Goal: Task Accomplishment & Management: Manage account settings

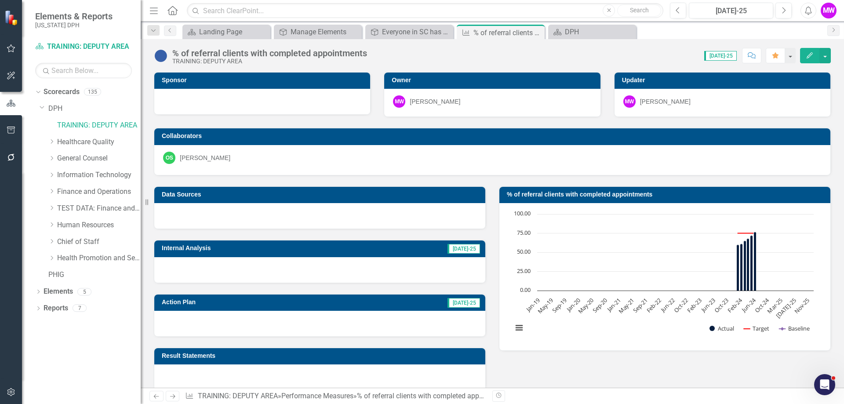
scroll to position [2825, 0]
click at [85, 128] on link "TRAINING: DEPUTY AREA" at bounding box center [99, 125] width 84 height 10
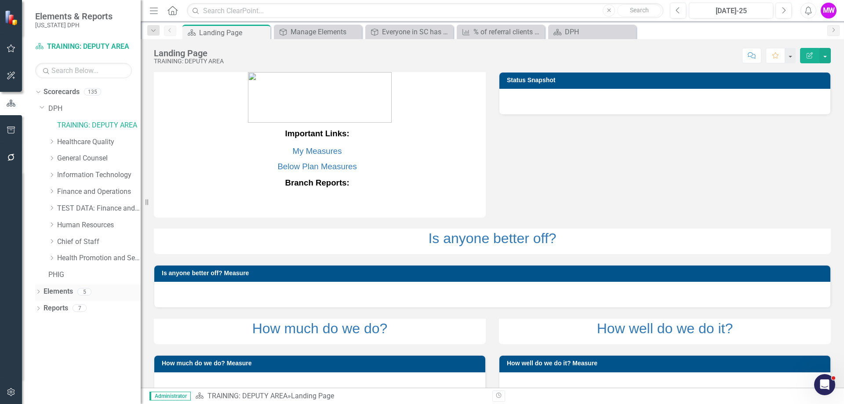
click at [60, 292] on link "Elements" at bounding box center [58, 292] width 29 height 10
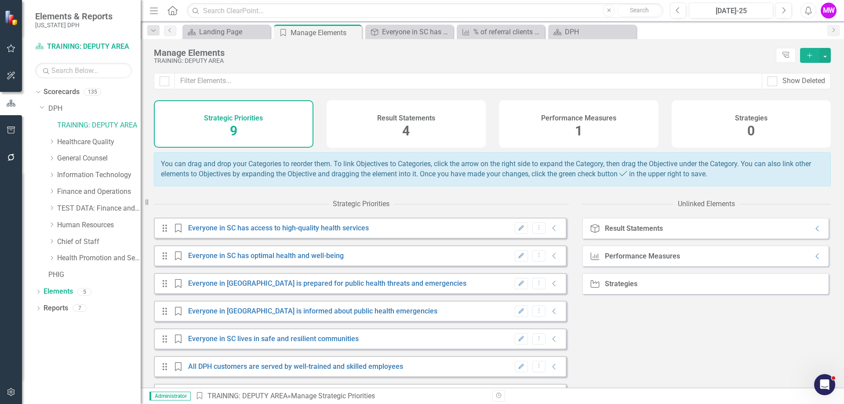
click at [599, 131] on div "Performance Measures 1" at bounding box center [579, 123] width 160 height 47
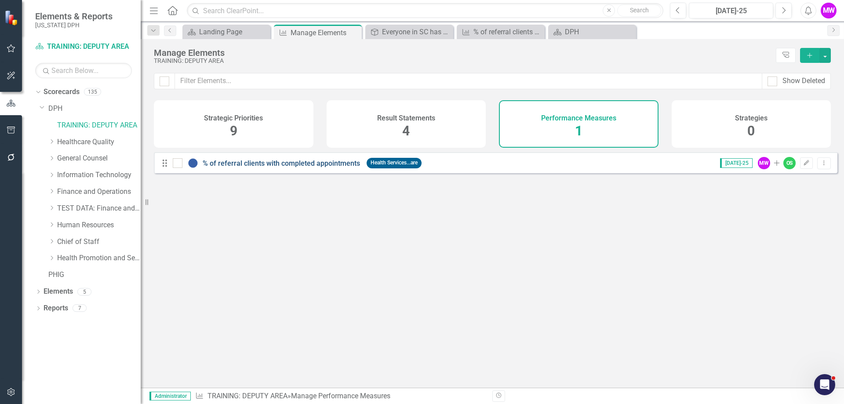
click at [345, 167] on link "% of referral clients with completed appointments" at bounding box center [281, 163] width 157 height 8
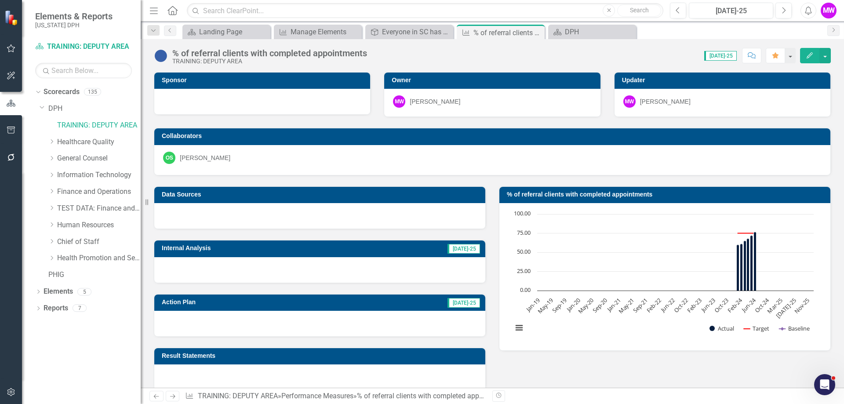
click at [812, 55] on icon "Edit" at bounding box center [810, 55] width 8 height 6
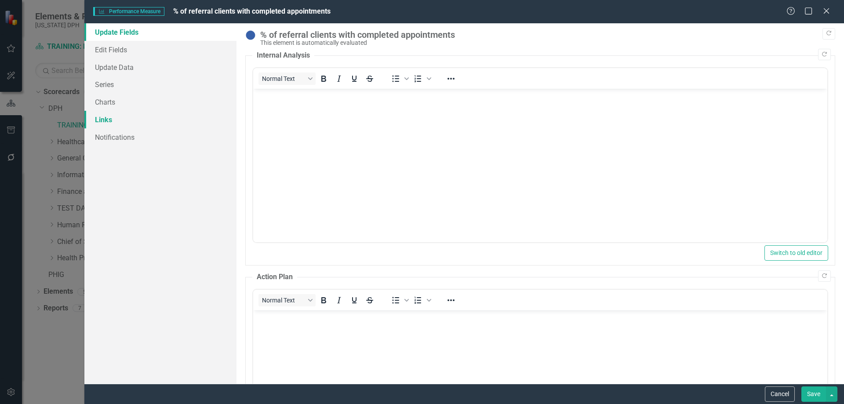
click at [113, 124] on link "Links" at bounding box center [160, 120] width 152 height 18
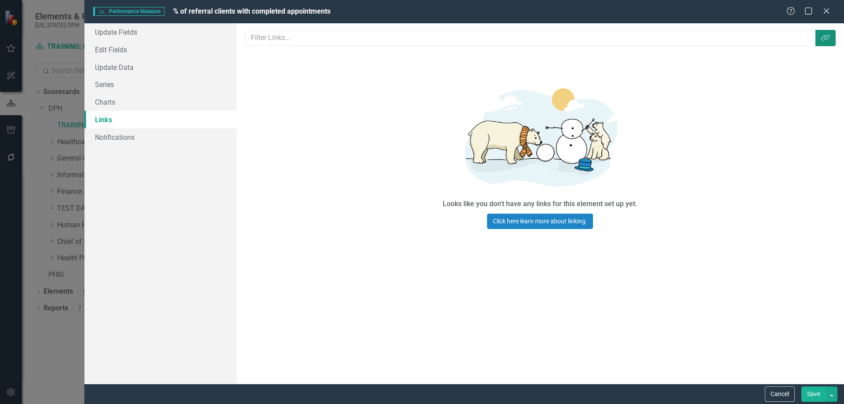
click at [826, 35] on icon "Link Tag" at bounding box center [825, 37] width 9 height 7
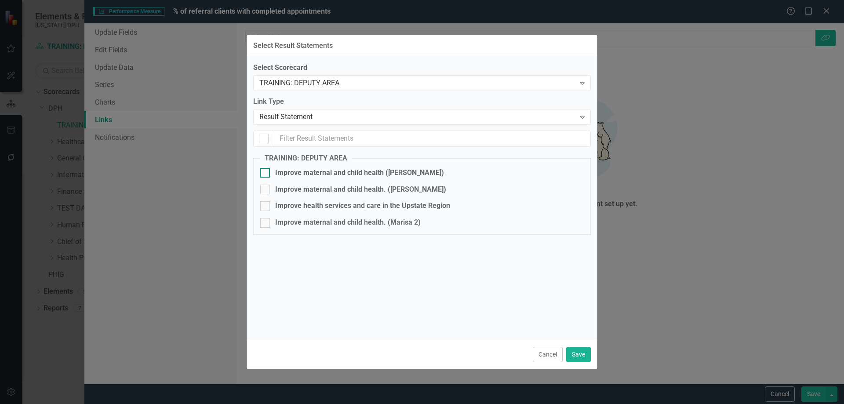
click at [264, 172] on input "Improve maternal and child health ([PERSON_NAME])" at bounding box center [263, 171] width 6 height 6
checkbox input "true"
click at [585, 356] on button "Save" at bounding box center [578, 354] width 25 height 15
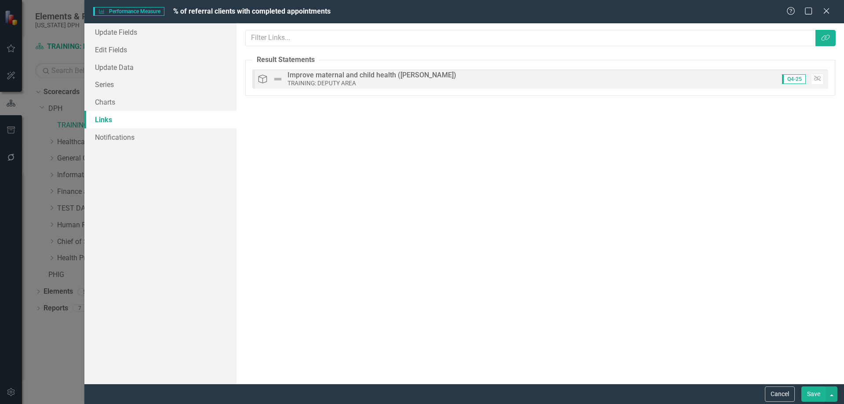
click at [815, 396] on button "Save" at bounding box center [813, 393] width 25 height 15
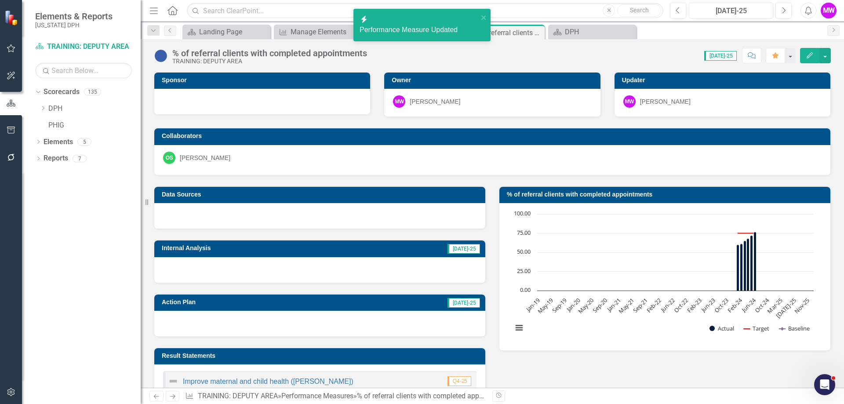
click at [440, 25] on div "Performance Measure Updated" at bounding box center [419, 30] width 119 height 10
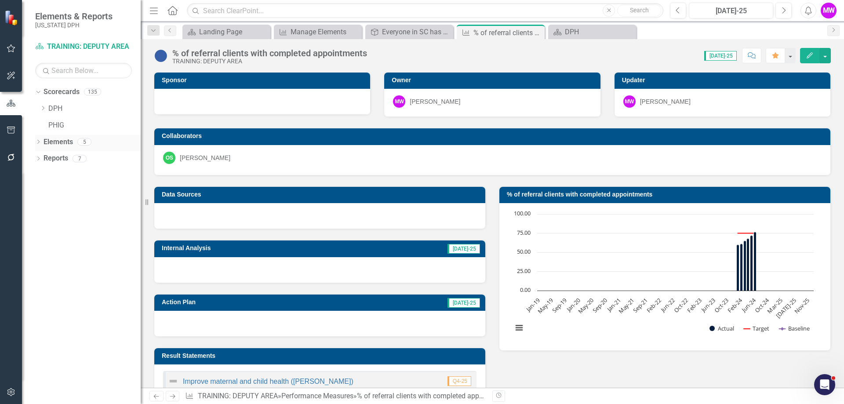
click at [69, 141] on link "Elements" at bounding box center [58, 142] width 29 height 10
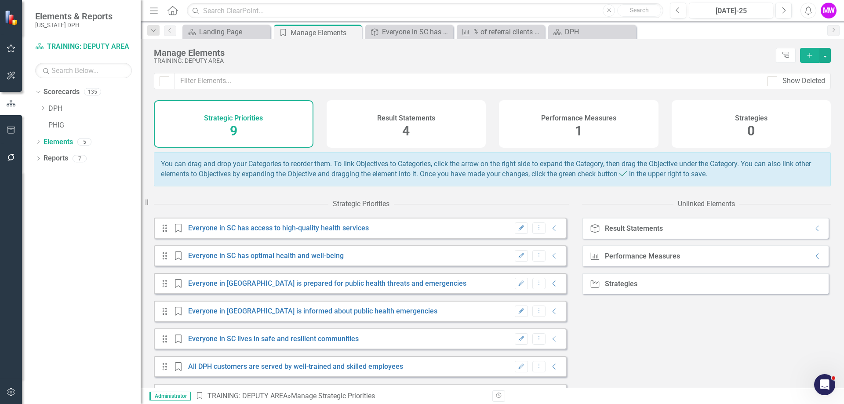
click at [418, 136] on div "Result Statements 4" at bounding box center [407, 123] width 160 height 47
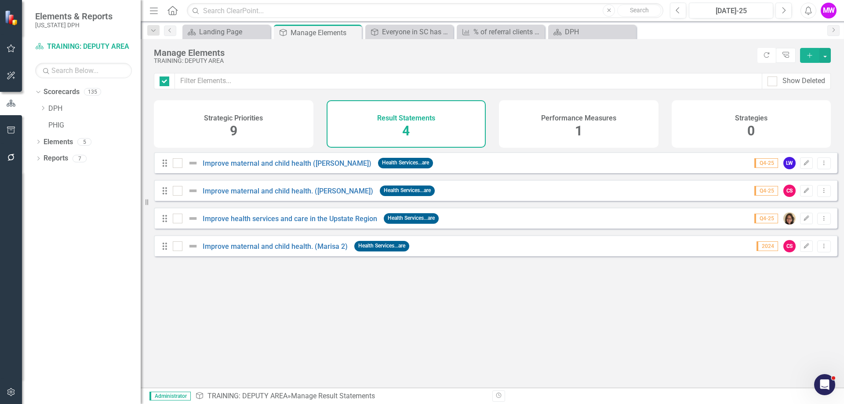
checkbox input "false"
click at [303, 167] on link "Improve maternal and child health ([PERSON_NAME])" at bounding box center [287, 163] width 169 height 8
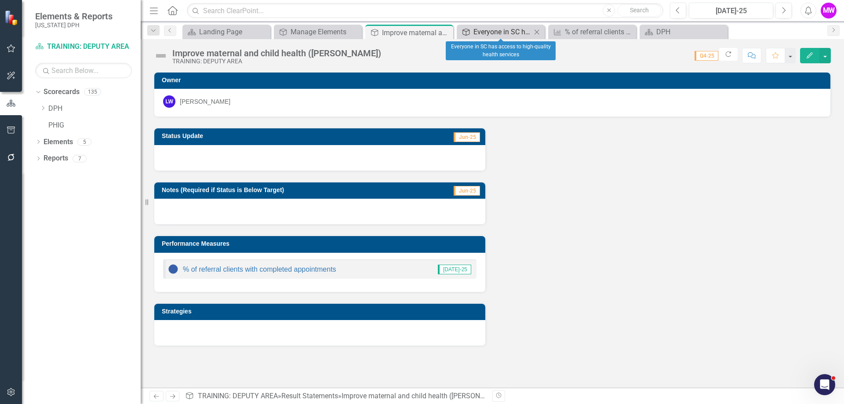
click at [491, 34] on div "Everyone in SC has access to high-quality health services" at bounding box center [502, 31] width 58 height 11
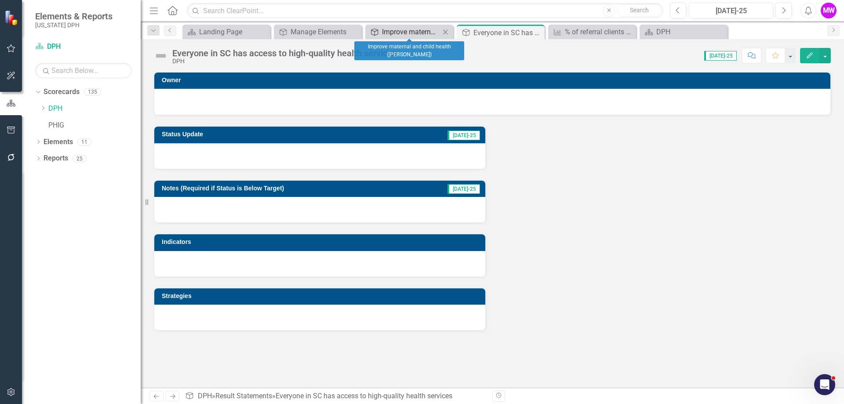
click at [424, 33] on div "Improve maternal and child health ([PERSON_NAME])" at bounding box center [411, 31] width 58 height 11
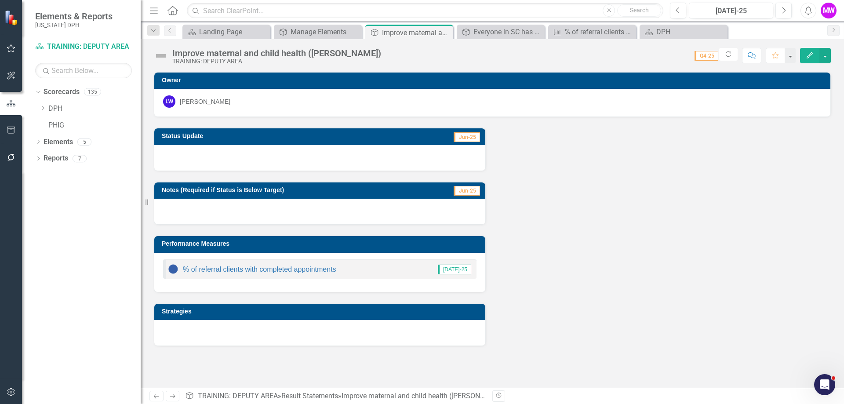
click at [812, 58] on icon "Edit" at bounding box center [810, 55] width 8 height 6
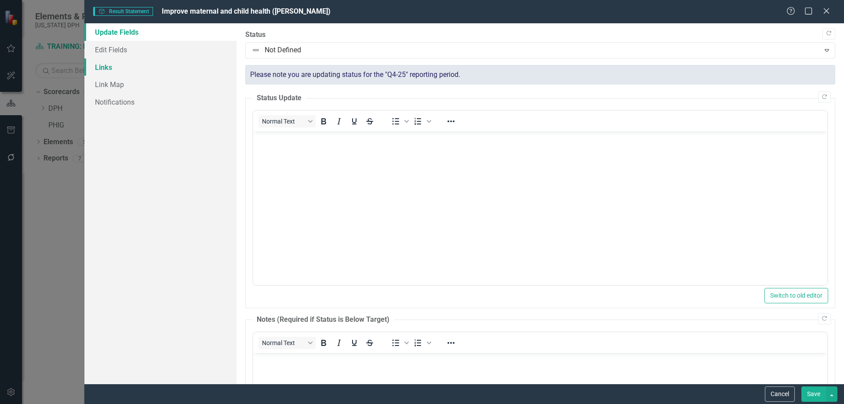
click at [125, 71] on link "Links" at bounding box center [160, 67] width 152 height 18
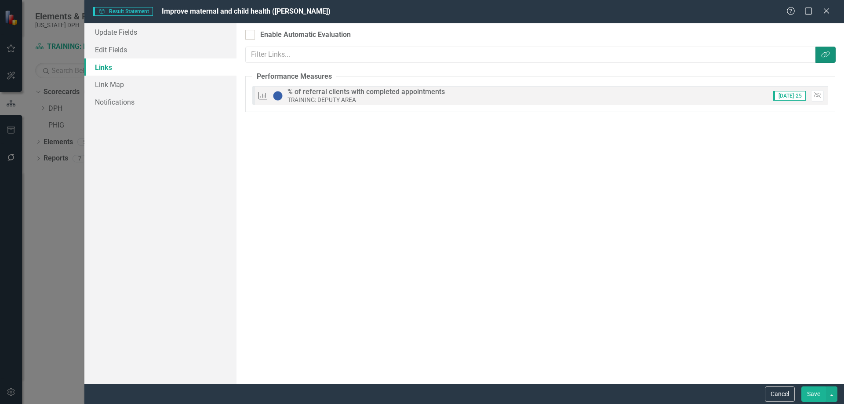
click at [822, 58] on button "Link Tag" at bounding box center [825, 55] width 20 height 16
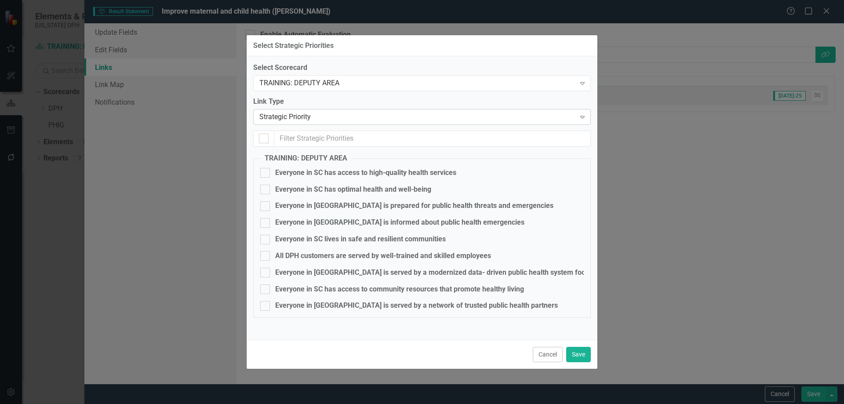
click at [317, 115] on div "Strategic Priority" at bounding box center [417, 117] width 316 height 10
click at [269, 170] on div at bounding box center [265, 173] width 10 height 10
click at [266, 170] on input "Everyone in SC has access to high-quality health services" at bounding box center [263, 171] width 6 height 6
checkbox input "true"
click at [576, 353] on button "Save" at bounding box center [578, 354] width 25 height 15
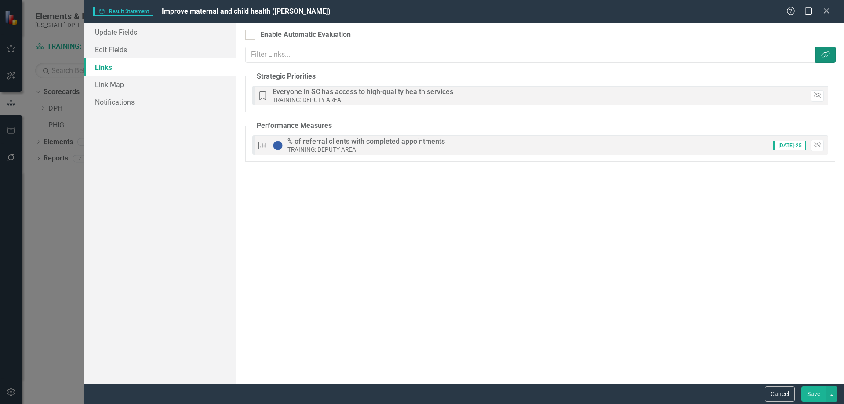
click at [826, 55] on icon "Link Tag" at bounding box center [825, 54] width 9 height 7
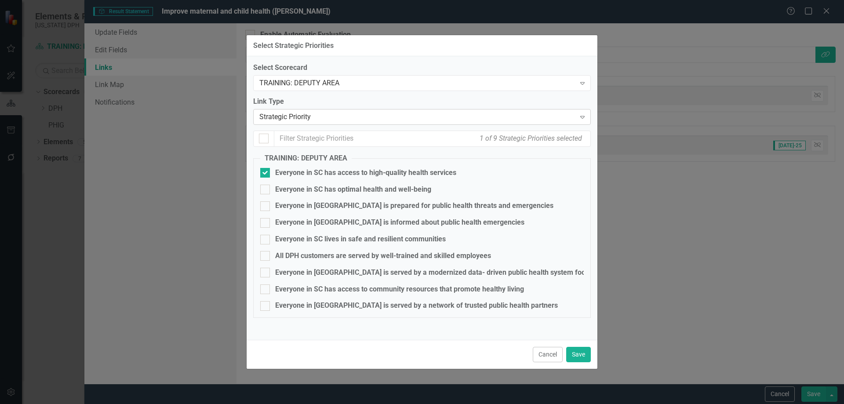
click at [323, 117] on div "Strategic Priority" at bounding box center [417, 117] width 316 height 10
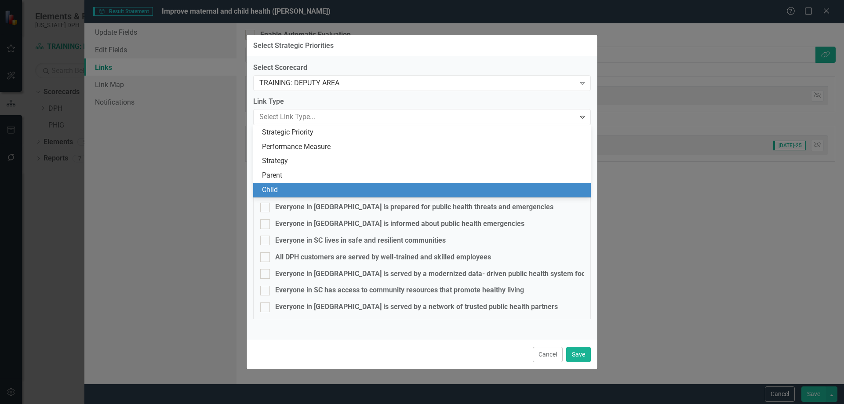
click at [671, 189] on div "Select Strategic Priorities Select Scorecard TRAINING: DEPUTY AREA Expand Link …" at bounding box center [422, 202] width 844 height 404
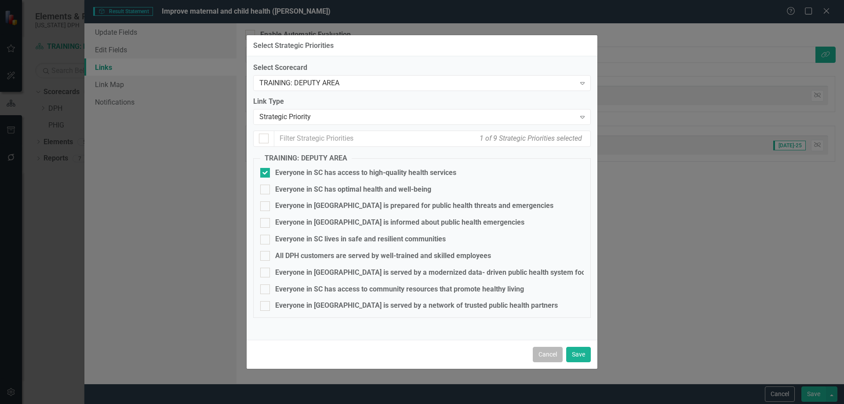
click at [545, 356] on button "Cancel" at bounding box center [548, 354] width 30 height 15
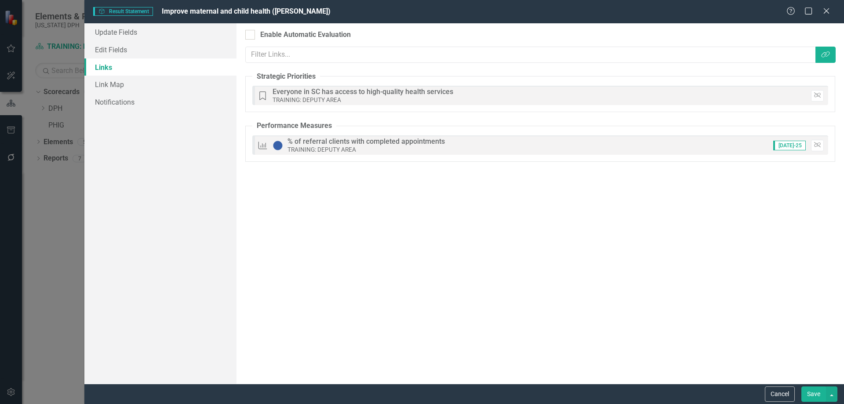
click at [812, 393] on button "Save" at bounding box center [813, 393] width 25 height 15
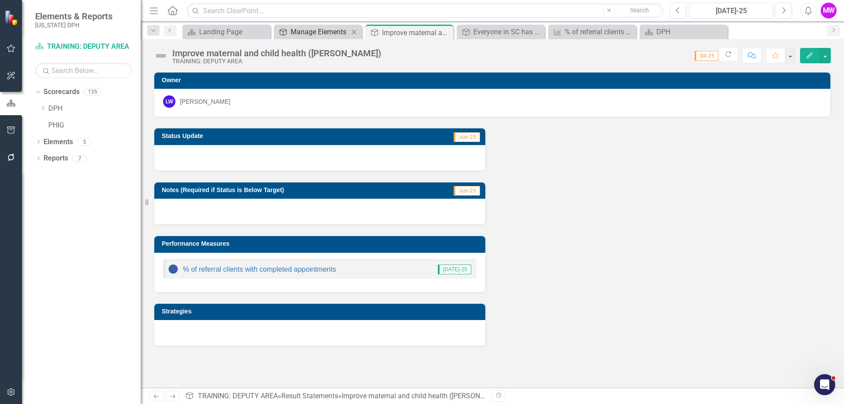
click at [302, 36] on div "Manage Elements" at bounding box center [320, 31] width 58 height 11
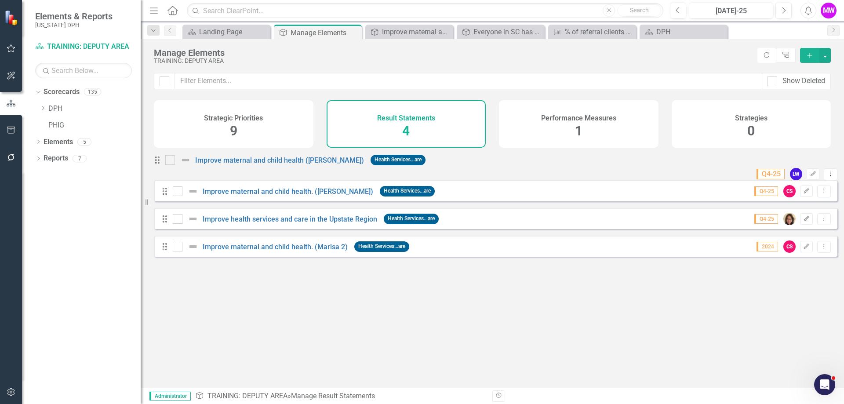
click at [236, 132] on span "9" at bounding box center [233, 130] width 7 height 15
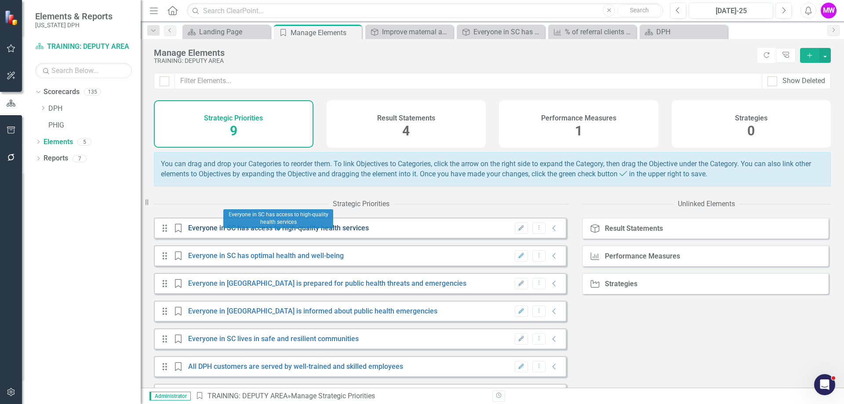
click at [265, 232] on link "Everyone in SC has access to high-quality health services" at bounding box center [278, 228] width 181 height 8
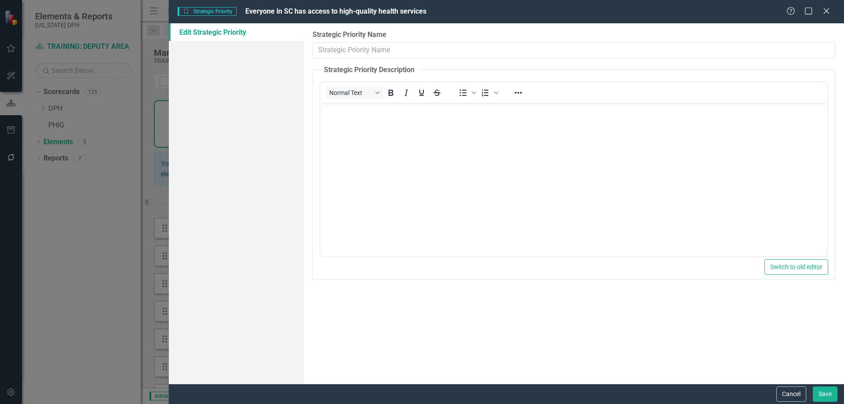
type input "Everyone in SC has access to high-quality health services"
click at [781, 396] on button "Cancel" at bounding box center [791, 393] width 30 height 15
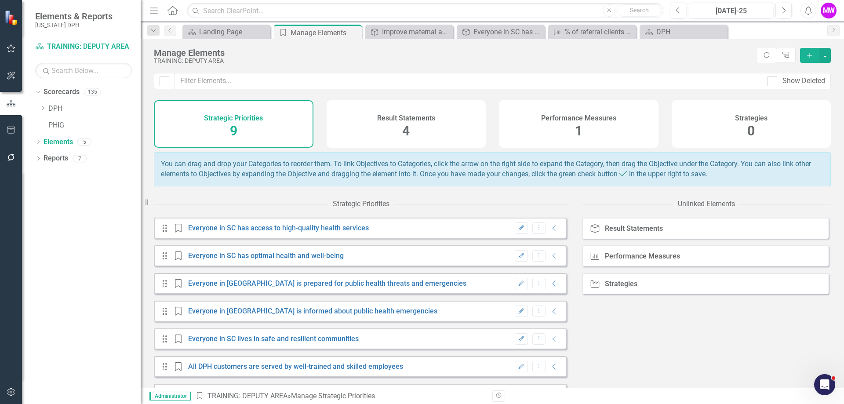
click at [365, 130] on div "Result Statements 4" at bounding box center [407, 123] width 160 height 47
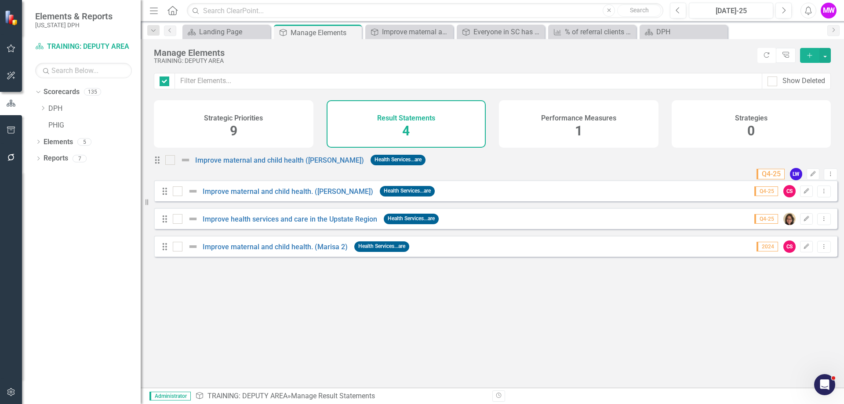
checkbox input "false"
click at [271, 164] on link "Improve maternal and child health ([PERSON_NAME])" at bounding box center [279, 160] width 169 height 8
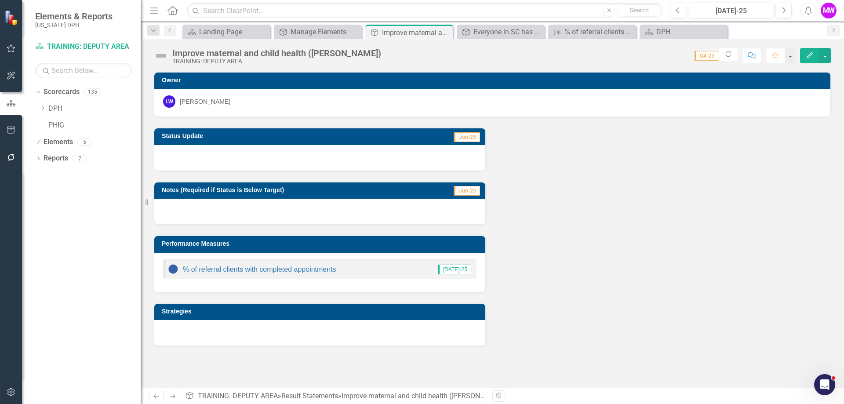
click at [813, 60] on button "Edit" at bounding box center [809, 55] width 19 height 15
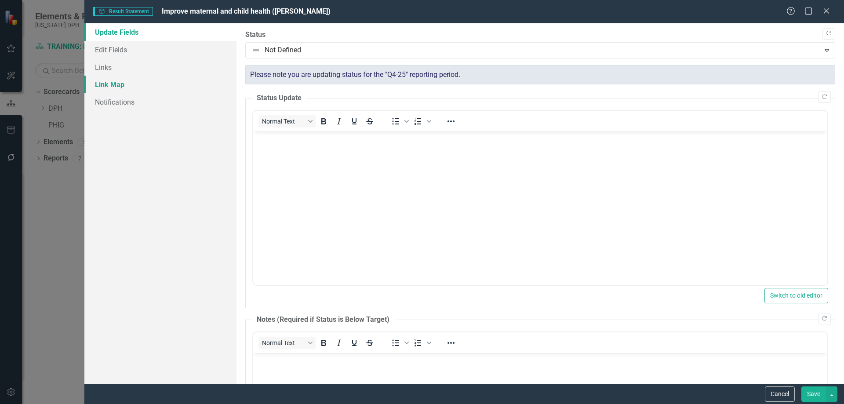
click at [138, 87] on link "Link Map" at bounding box center [160, 85] width 152 height 18
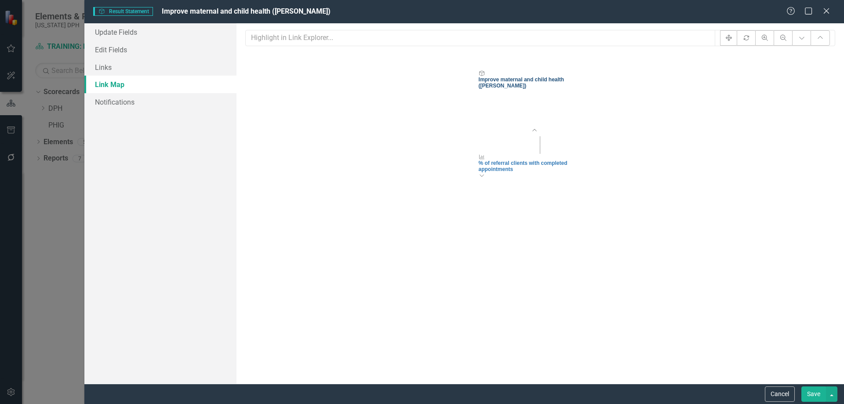
click at [538, 89] on div "Improve maternal and child health ([PERSON_NAME])" at bounding box center [539, 82] width 123 height 12
click at [117, 66] on link "Links" at bounding box center [160, 67] width 152 height 18
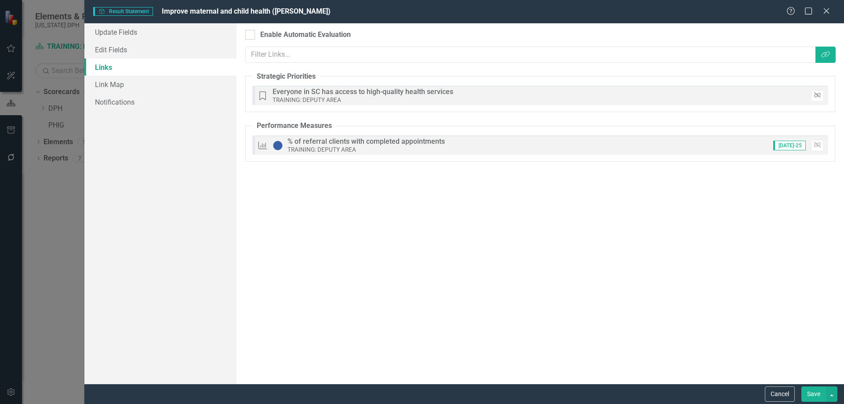
click at [818, 97] on icon "button" at bounding box center [817, 95] width 7 height 5
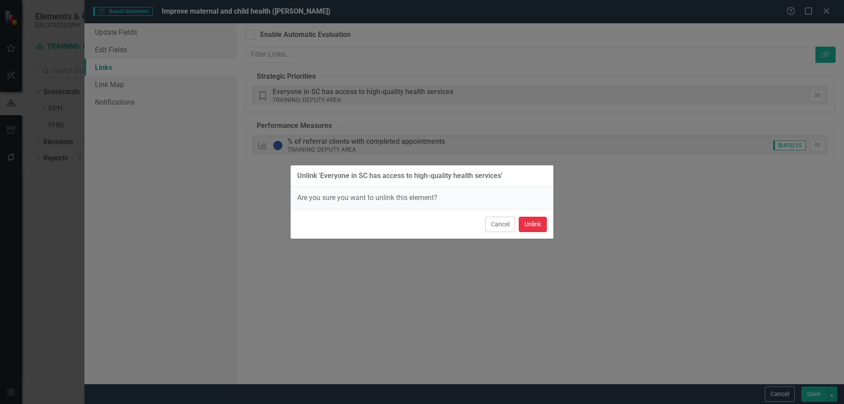
click at [537, 225] on button "Unlink" at bounding box center [533, 224] width 28 height 15
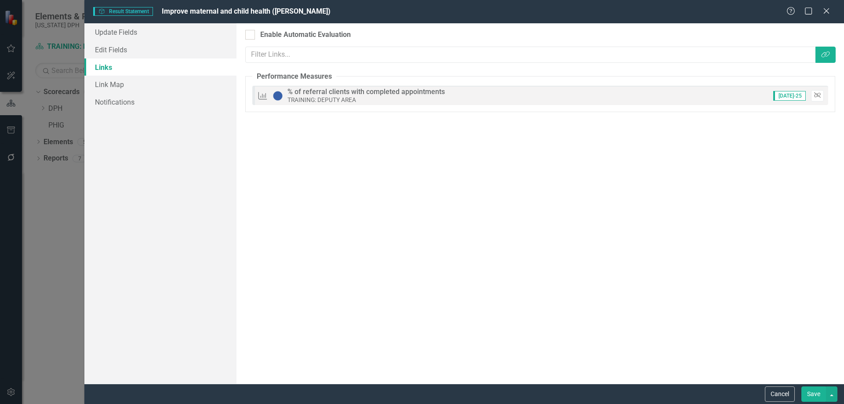
click at [817, 95] on icon "button" at bounding box center [817, 95] width 7 height 5
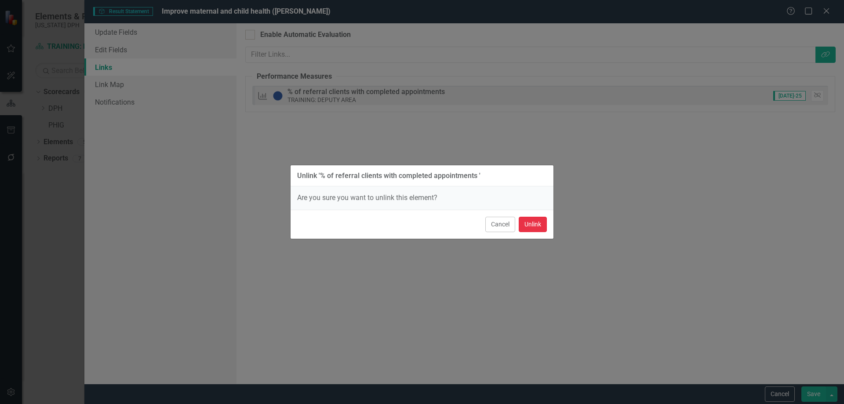
click at [529, 223] on button "Unlink" at bounding box center [533, 224] width 28 height 15
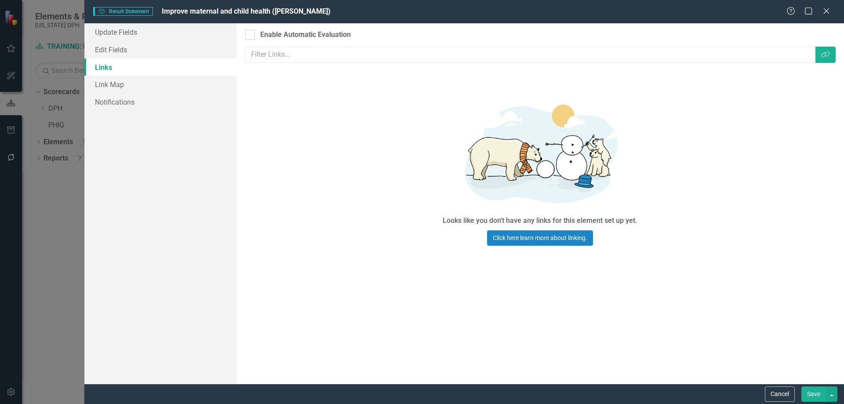
click at [815, 395] on button "Save" at bounding box center [813, 393] width 25 height 15
